Goal: Task Accomplishment & Management: Manage account settings

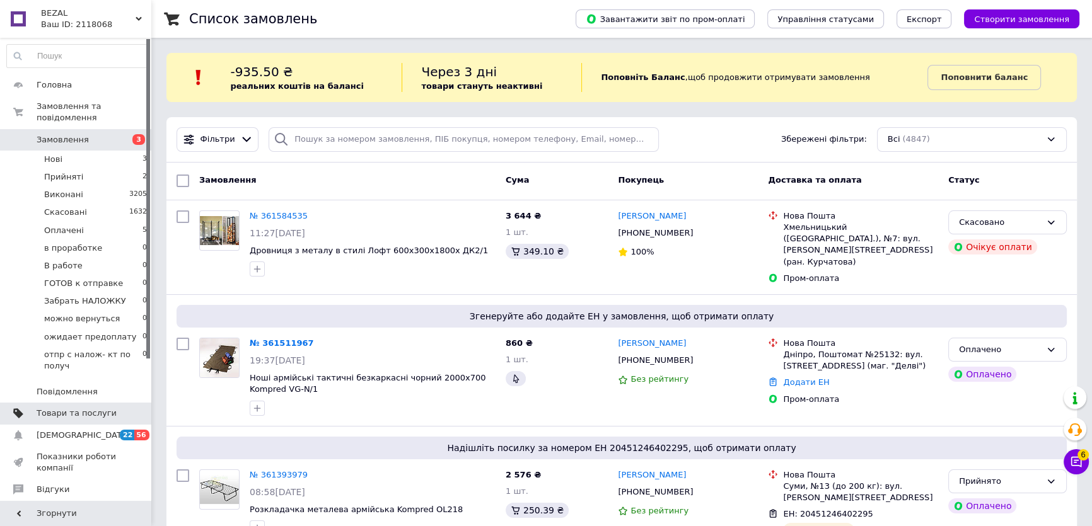
click at [93, 408] on span "Товари та послуги" at bounding box center [77, 413] width 80 height 11
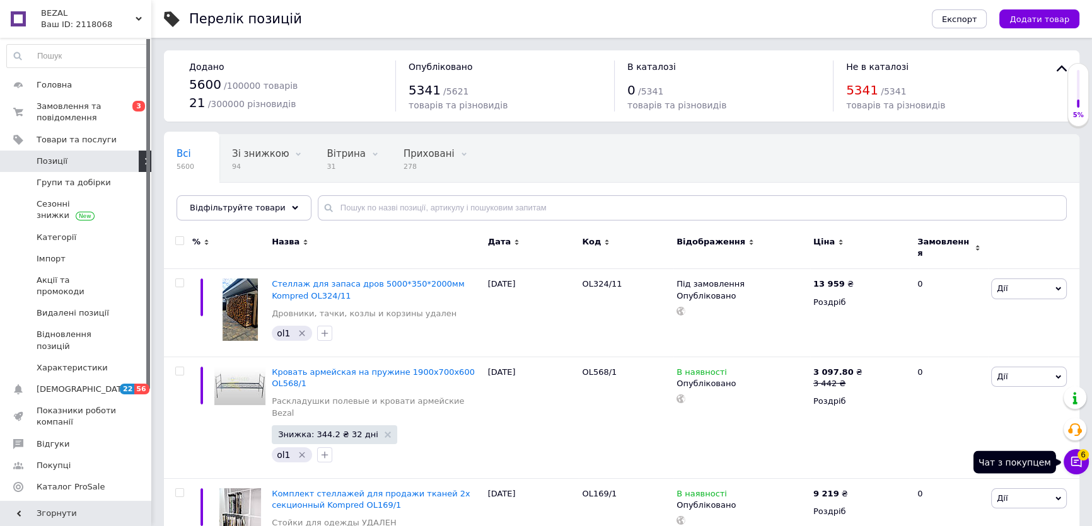
click at [1073, 464] on icon at bounding box center [1076, 462] width 13 height 13
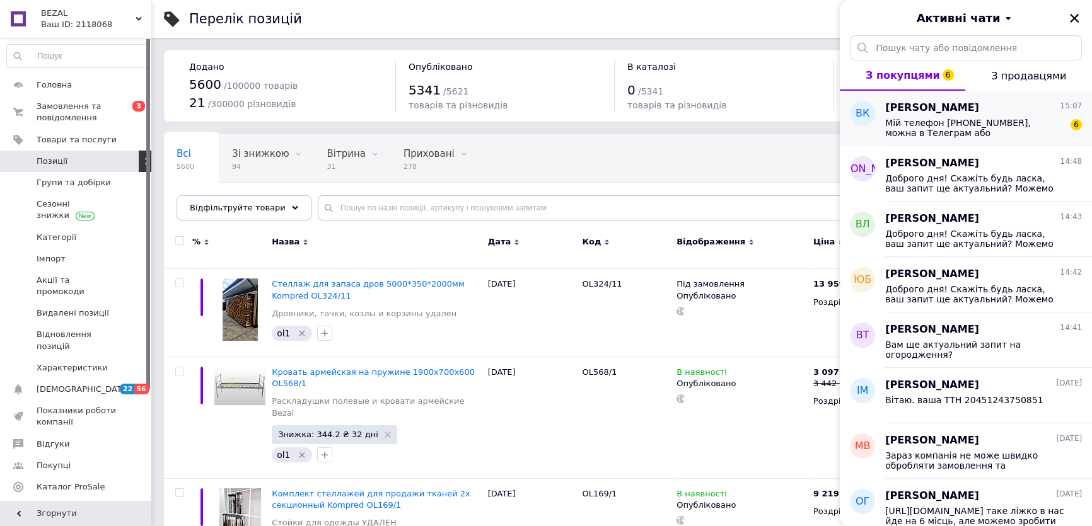
click at [984, 125] on span "Мій телефон [PHONE_NUMBER], можна в Телеграм або [PERSON_NAME] списатись якщо т…" at bounding box center [974, 128] width 179 height 20
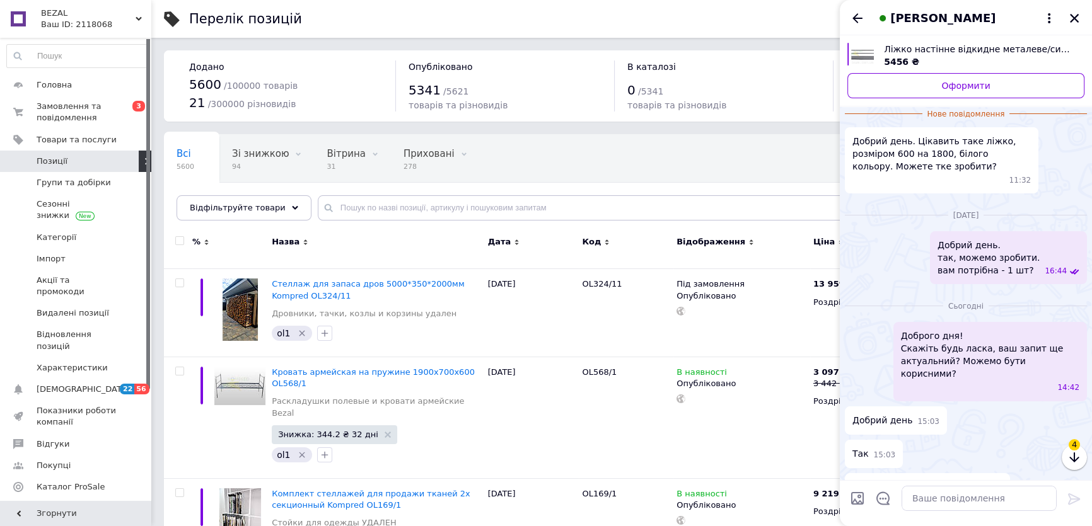
scroll to position [241, 0]
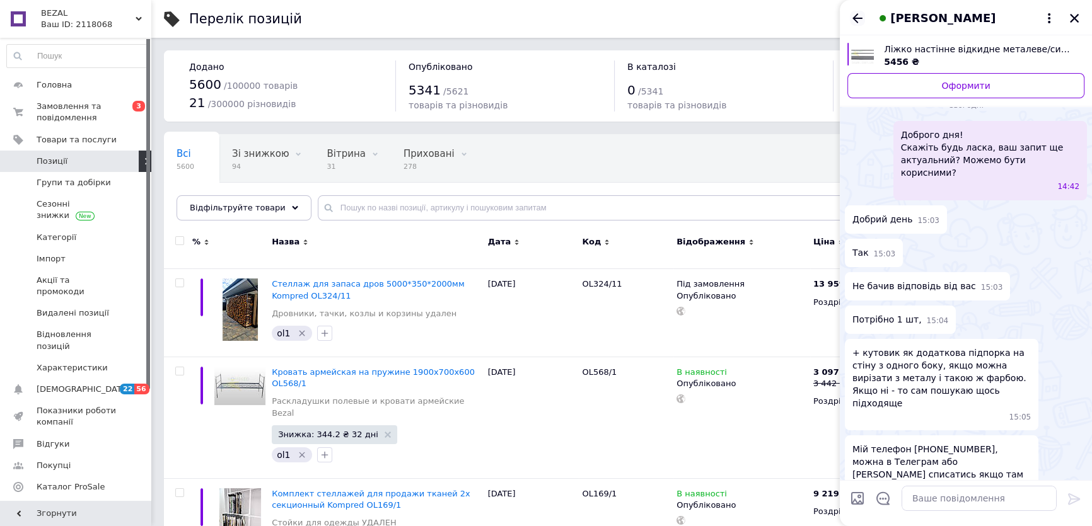
click at [854, 18] on icon "Назад" at bounding box center [857, 17] width 10 height 9
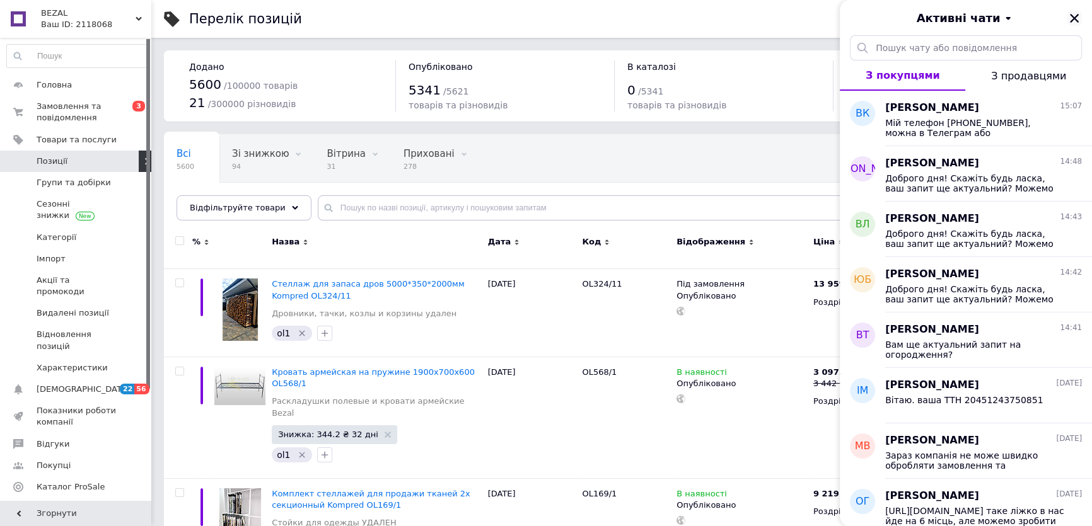
click at [1073, 18] on icon "Закрити" at bounding box center [1074, 18] width 9 height 9
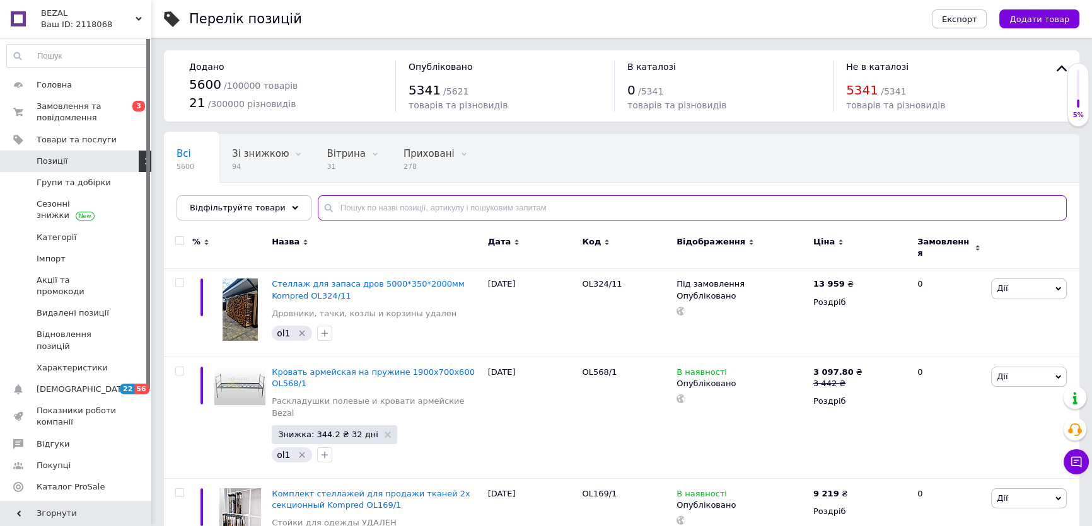
click at [380, 209] on input "text" at bounding box center [692, 207] width 749 height 25
type input "062"
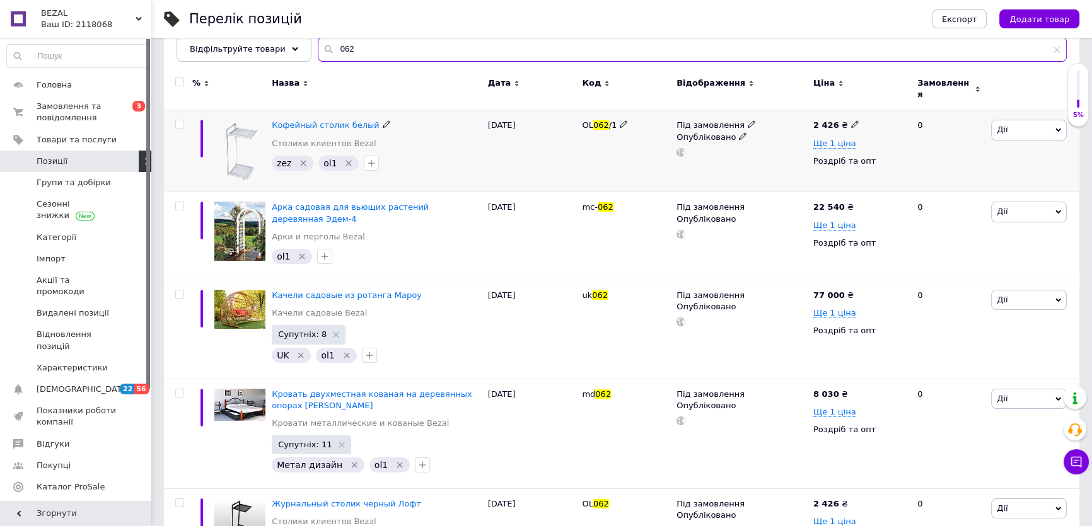
scroll to position [171, 0]
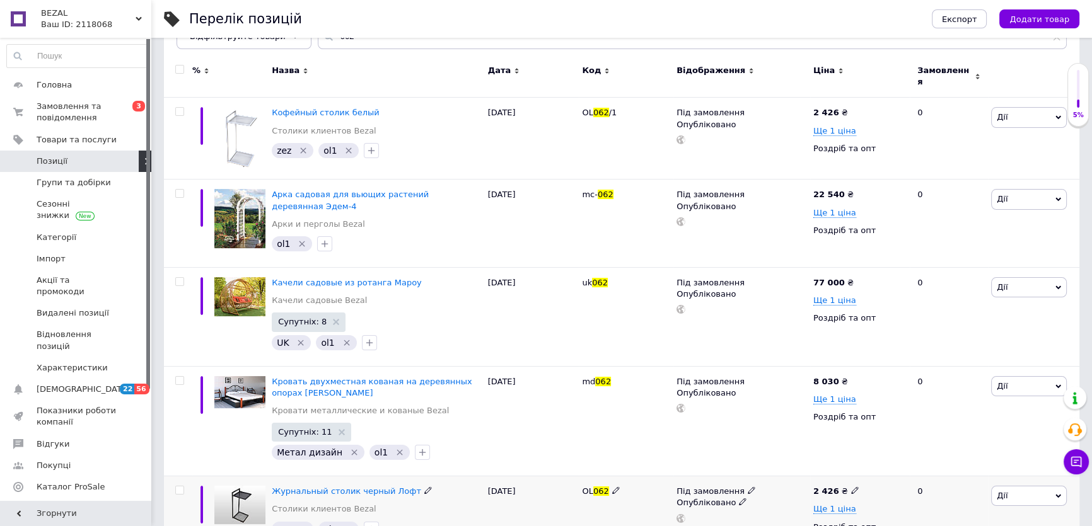
click at [748, 487] on icon at bounding box center [752, 491] width 8 height 8
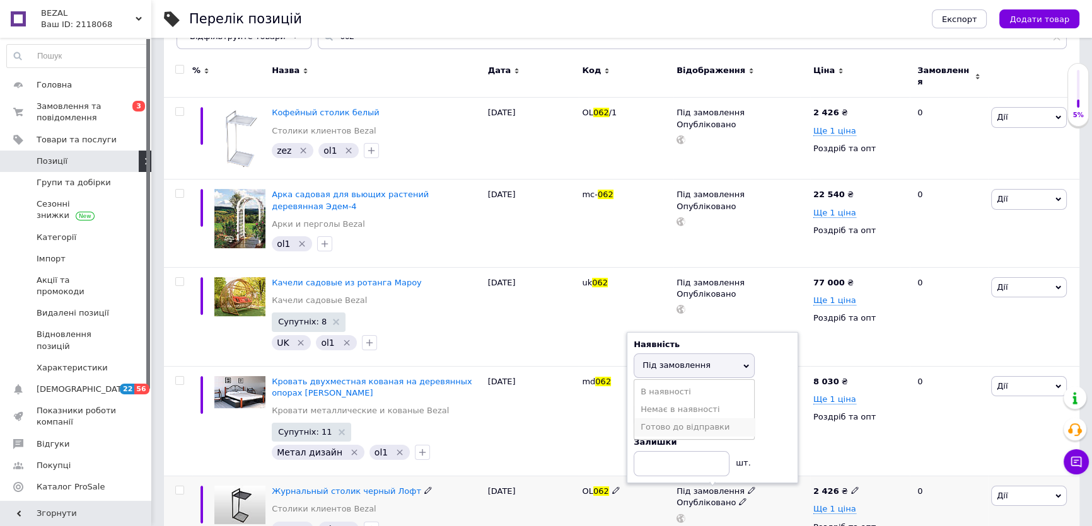
click at [687, 423] on li "Готово до відправки" at bounding box center [694, 428] width 120 height 18
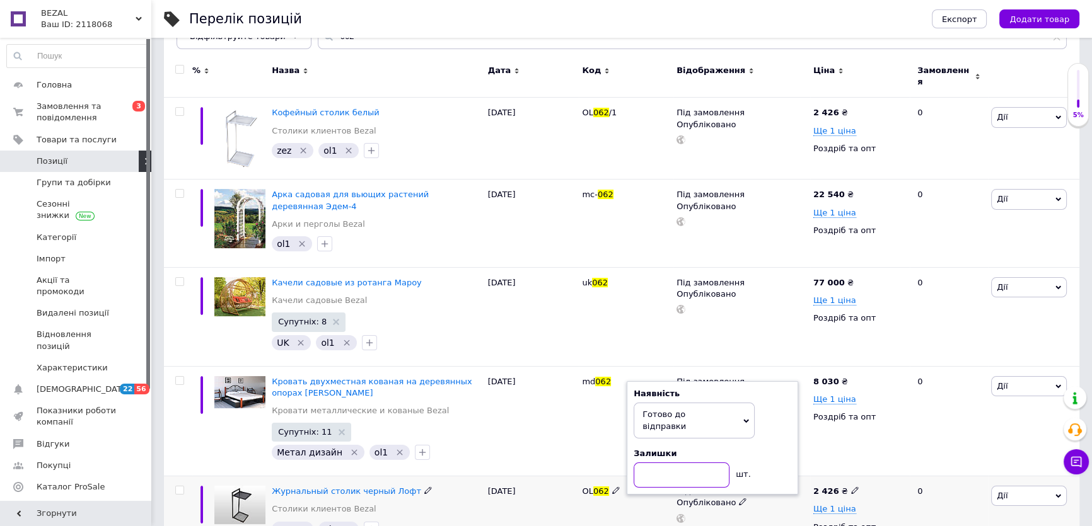
click at [677, 463] on input at bounding box center [681, 475] width 96 height 25
type input "2"
click at [514, 504] on div "[DATE]" at bounding box center [532, 515] width 95 height 76
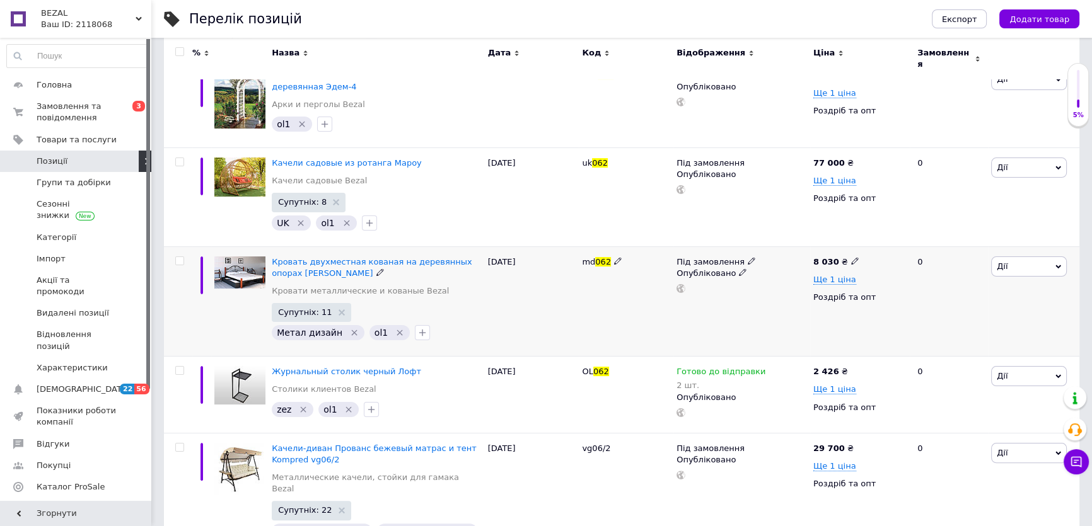
scroll to position [312, 0]
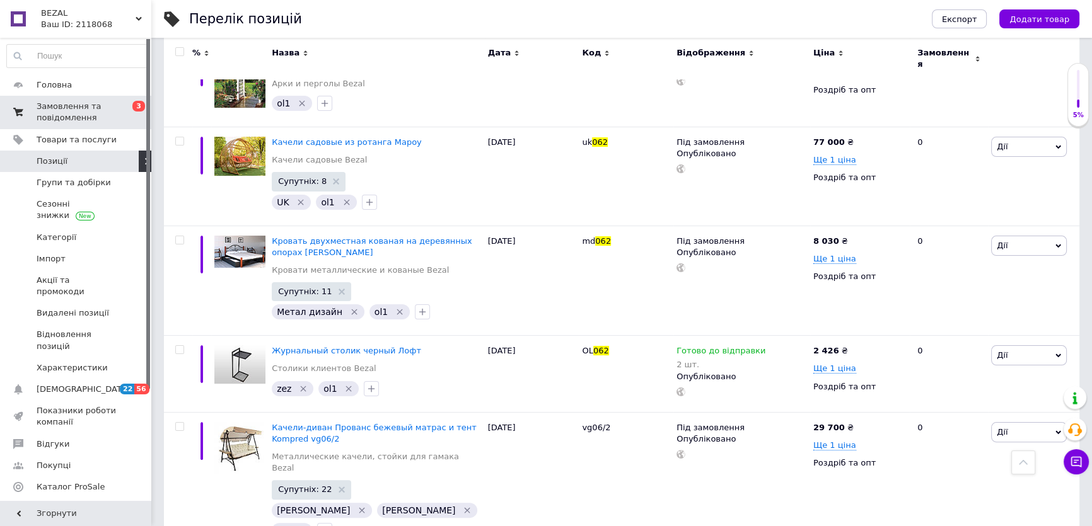
click at [69, 102] on span "Замовлення та повідомлення" at bounding box center [77, 112] width 80 height 23
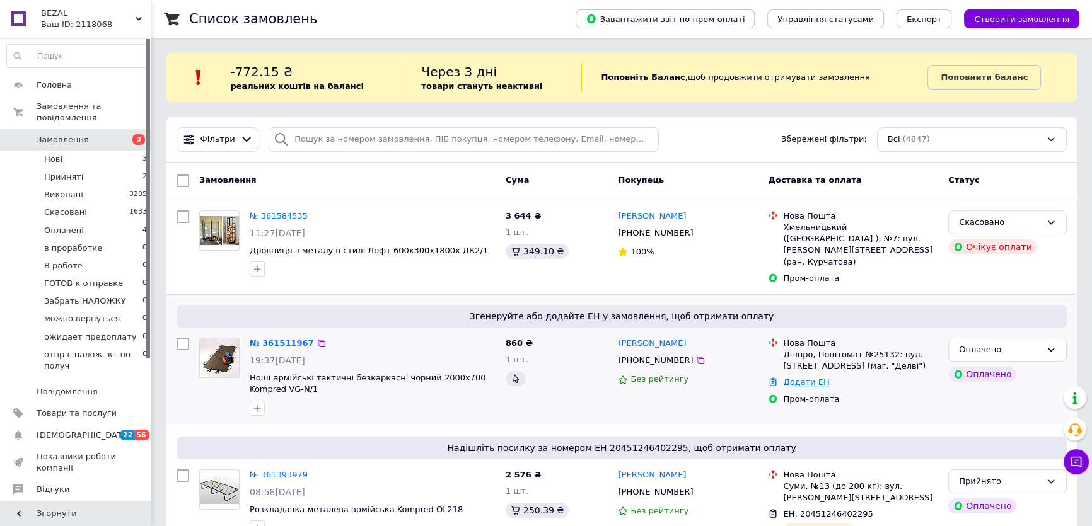
click at [798, 378] on link "Додати ЕН" at bounding box center [806, 382] width 46 height 9
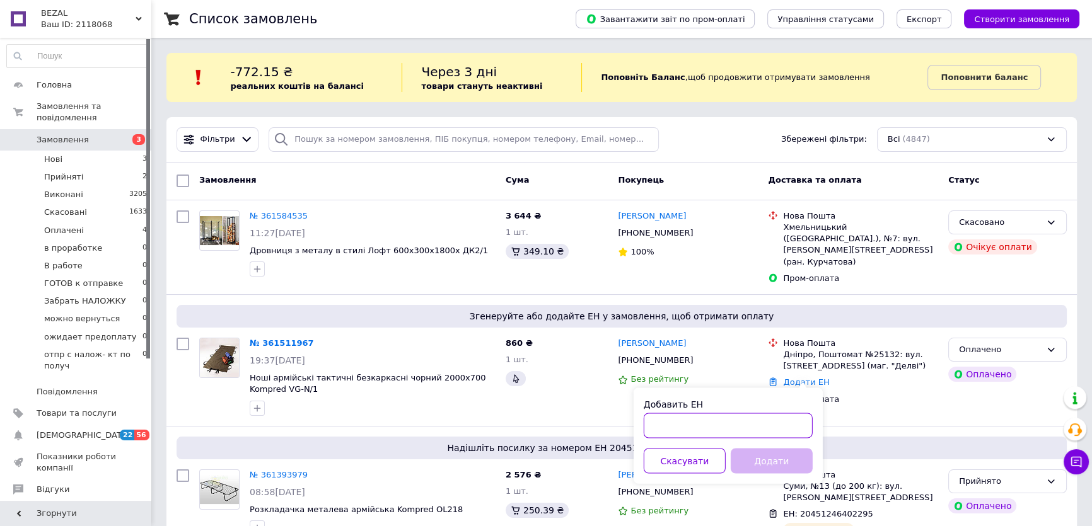
click at [704, 429] on input "Добавить ЕН" at bounding box center [728, 425] width 169 height 25
paste input "20451247091371"
type input "20451247091371"
click at [749, 450] on button "Додати" at bounding box center [772, 460] width 82 height 25
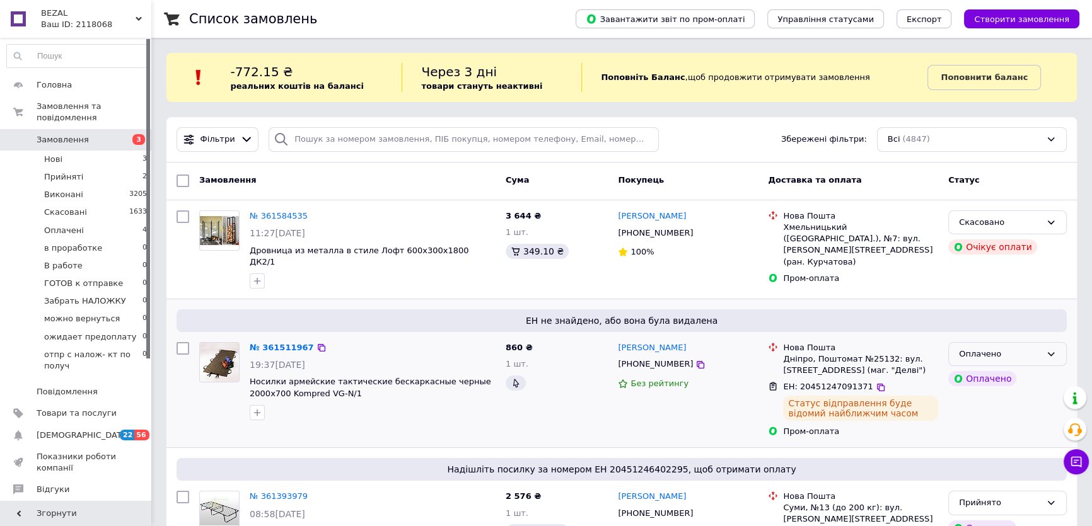
click at [977, 348] on div "Оплачено" at bounding box center [1000, 354] width 82 height 13
click at [983, 369] on li "Прийнято" at bounding box center [1007, 380] width 117 height 23
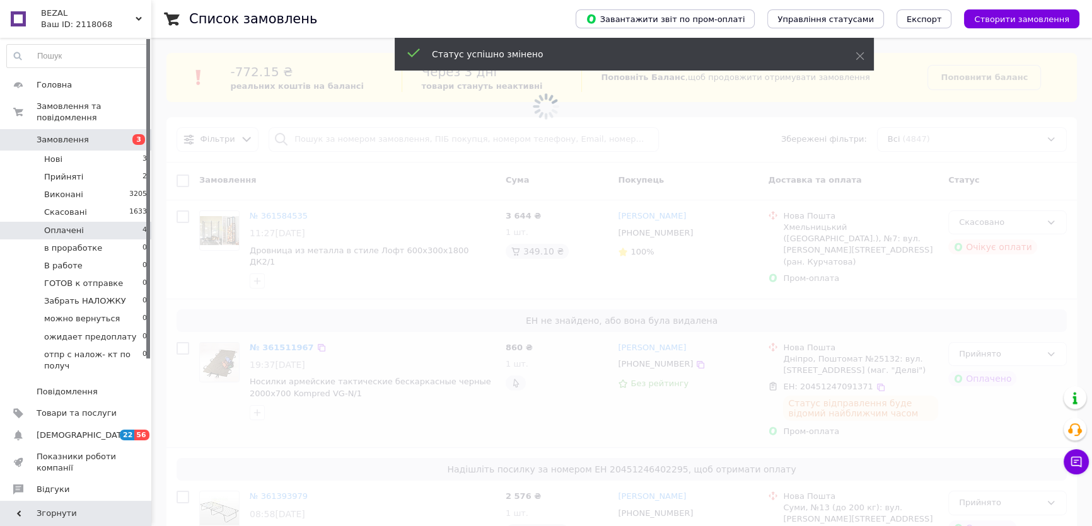
click at [96, 222] on li "Оплачені 4" at bounding box center [77, 231] width 154 height 18
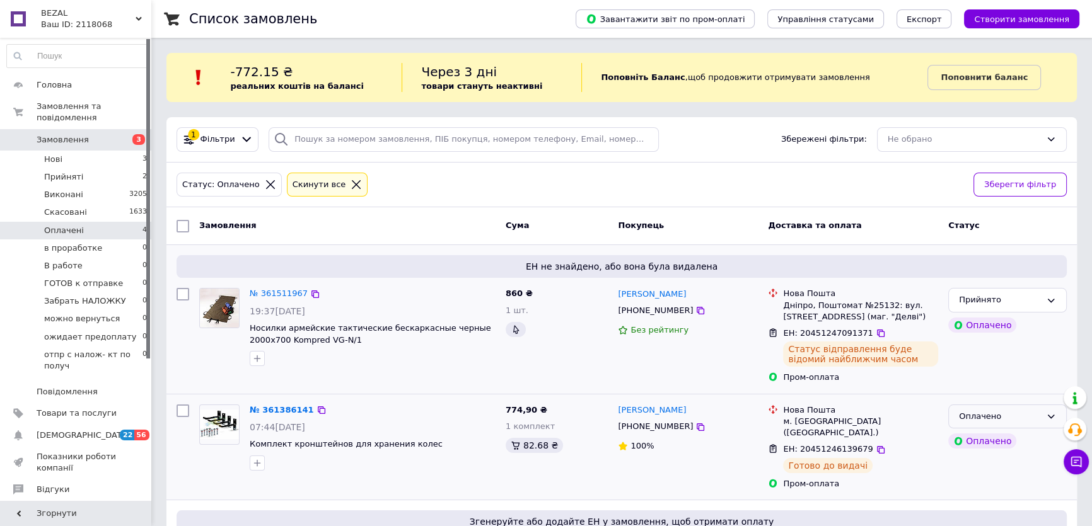
click at [1003, 412] on div "Оплачено" at bounding box center [1000, 416] width 82 height 13
click at [995, 435] on li "Прийнято" at bounding box center [1007, 442] width 117 height 23
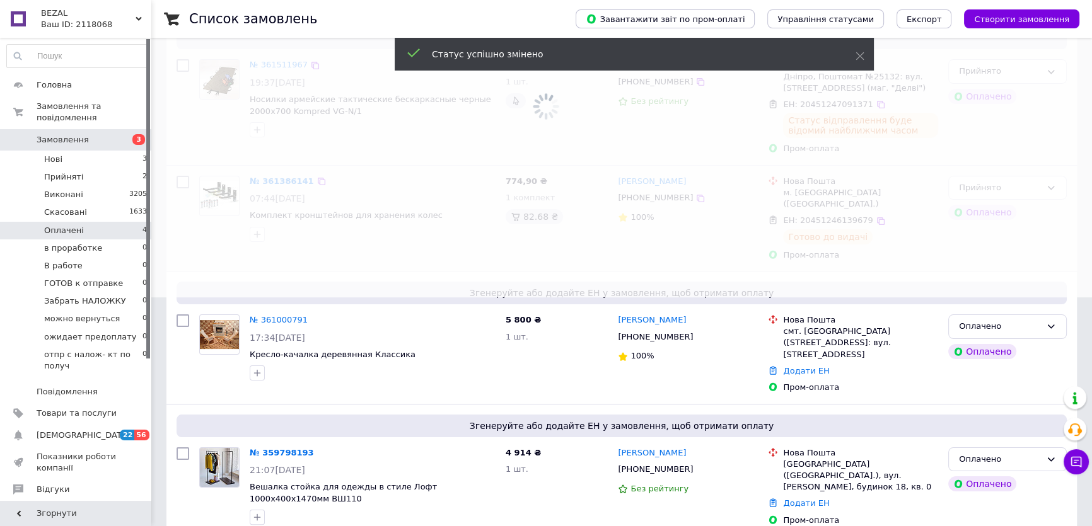
scroll to position [229, 0]
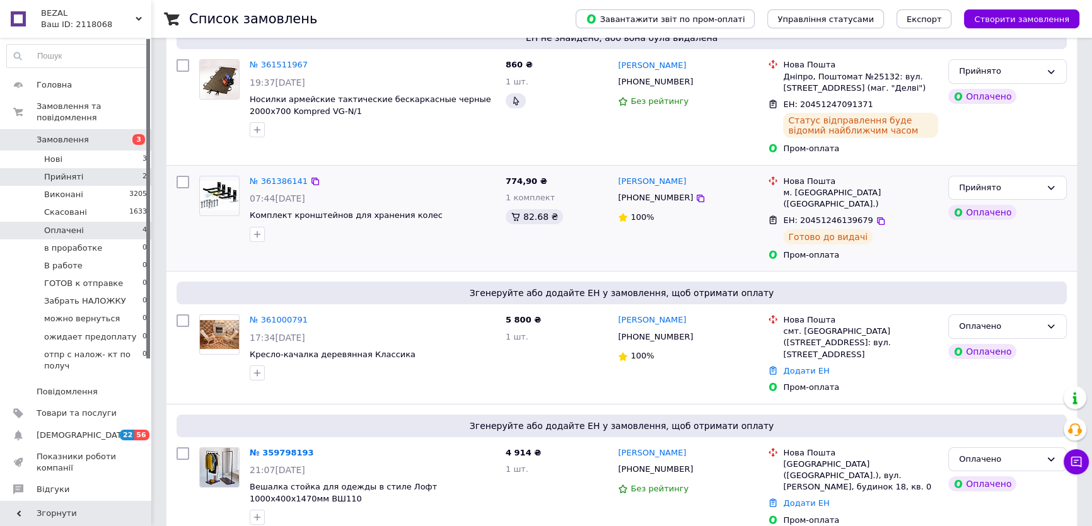
click at [71, 171] on span "Прийняті" at bounding box center [63, 176] width 39 height 11
